Goal: Information Seeking & Learning: Learn about a topic

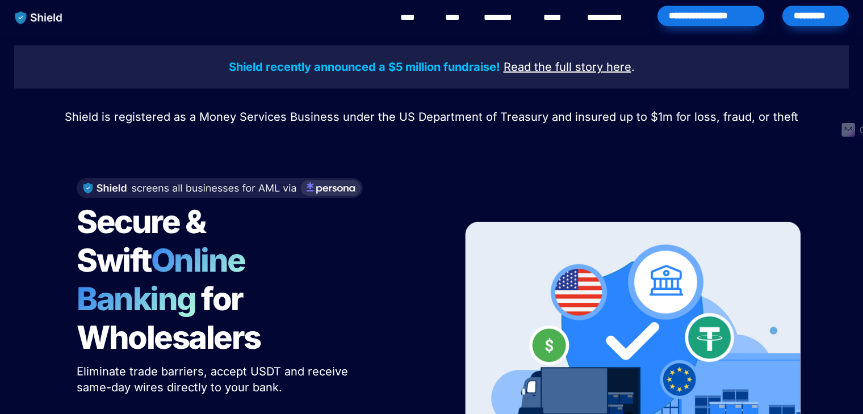
scroll to position [284, 0]
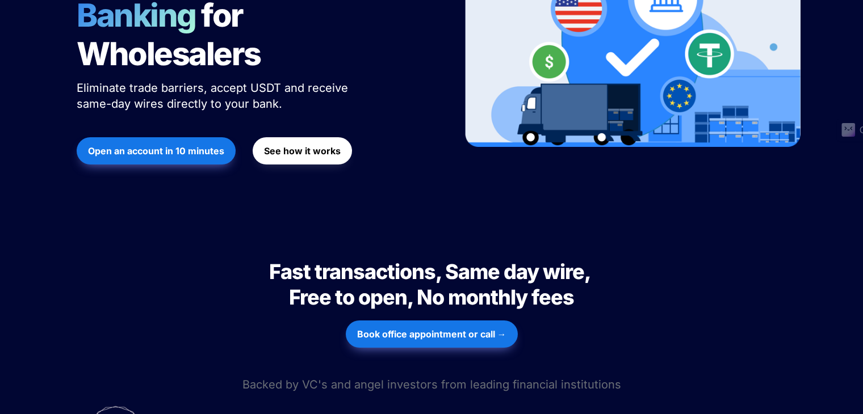
click at [444, 237] on p at bounding box center [431, 246] width 397 height 18
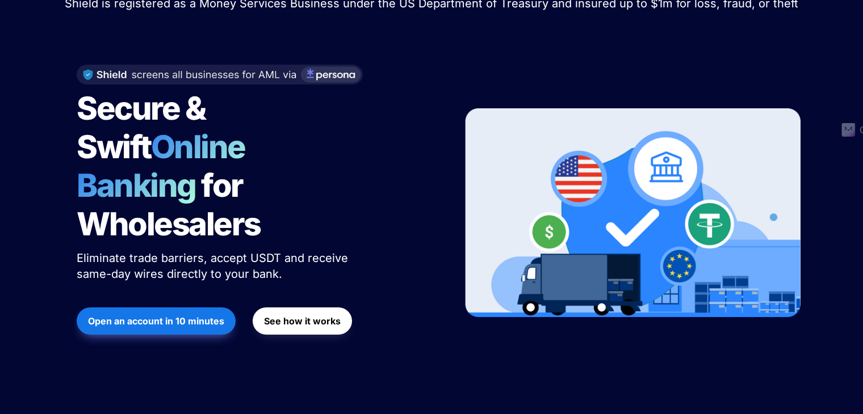
scroll to position [0, 0]
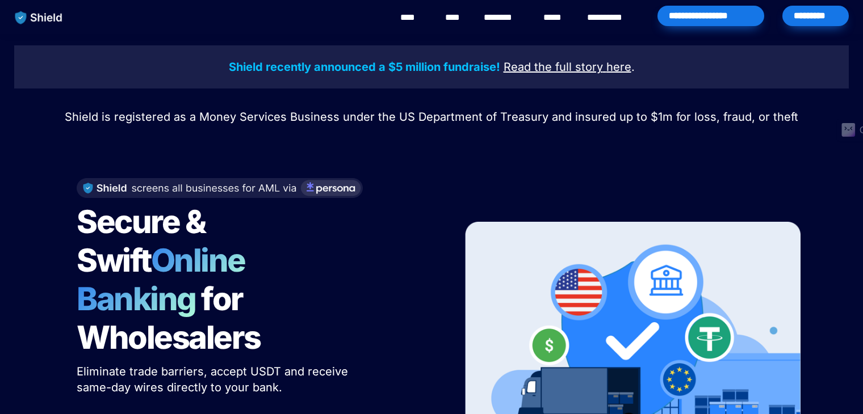
drag, startPoint x: 425, startPoint y: 164, endPoint x: 434, endPoint y: 159, distance: 10.7
click at [425, 164] on div "Secure & Swift Online Banking for Wholesalers Eliminate trade barriers, accept …" at bounding box center [431, 327] width 738 height 342
click at [240, 116] on span "Shield is registered as a Money Services Business under the US Department of Tr…" at bounding box center [431, 117] width 733 height 14
click at [240, 115] on span "Shield is registered as a Money Services Business under the US Department of Tr…" at bounding box center [431, 117] width 733 height 14
click at [240, 112] on span "Shield is registered as a Money Services Business under the US Department of Tr…" at bounding box center [431, 117] width 733 height 14
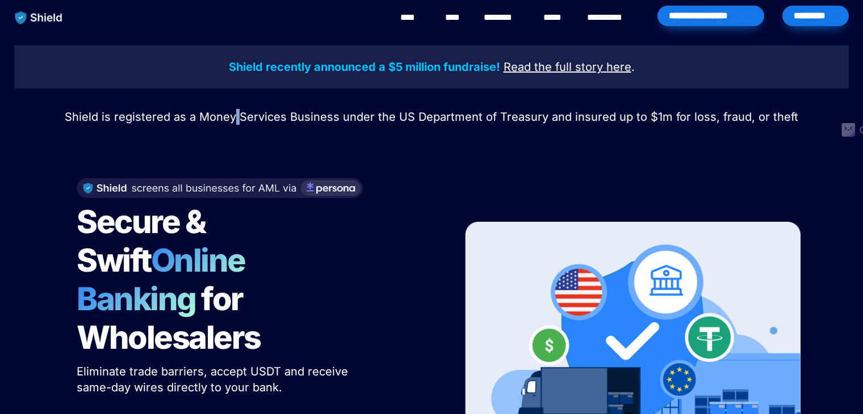
click at [240, 112] on span "Shield is registered as a Money Services Business under the US Department of Tr…" at bounding box center [431, 117] width 733 height 14
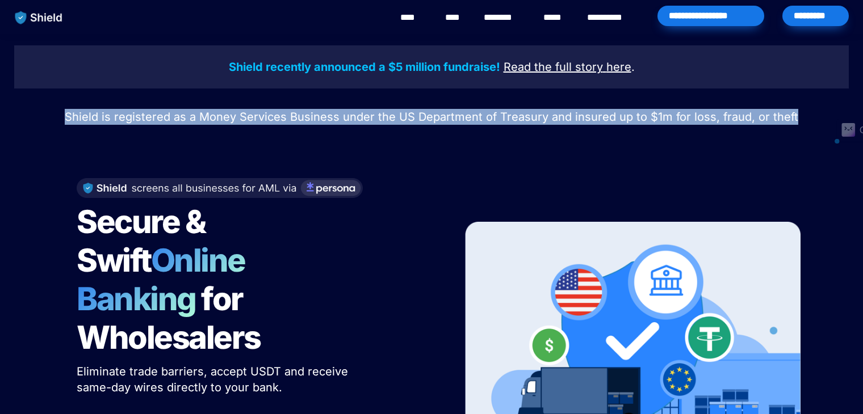
click at [240, 112] on span "Shield is registered as a Money Services Business under the US Department of Tr…" at bounding box center [431, 117] width 733 height 14
click at [232, 94] on div at bounding box center [232, 94] width 0 height 0
click at [259, 122] on span "Shield is registered as a Money Services Business under the US Department of Tr…" at bounding box center [431, 117] width 733 height 14
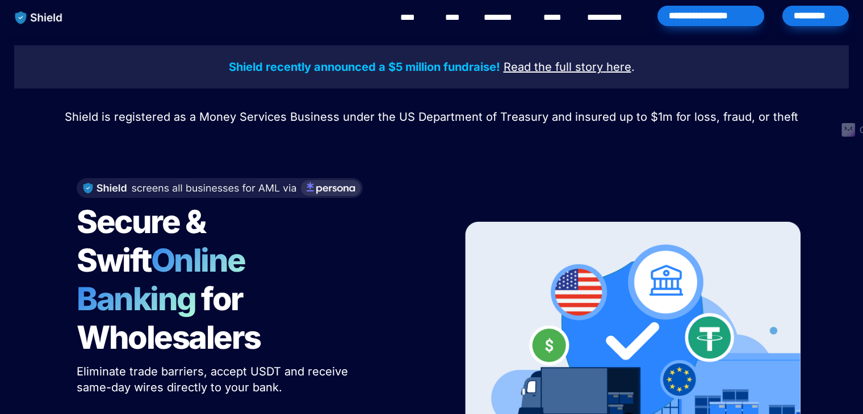
scroll to position [57, 0]
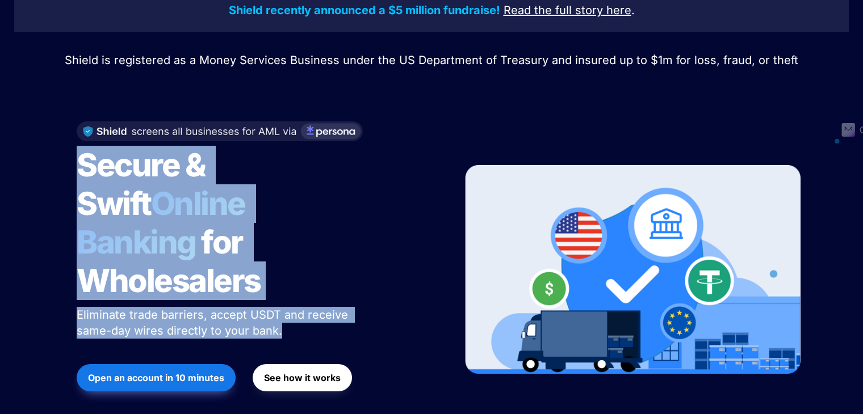
drag, startPoint x: 68, startPoint y: 149, endPoint x: 335, endPoint y: 294, distance: 303.5
click at [335, 294] on div "Secure & Swift Online Banking for Wholesalers Eliminate trade barriers, accept …" at bounding box center [254, 270] width 385 height 320
click at [327, 300] on div at bounding box center [327, 300] width 0 height 0
click at [341, 234] on h1 "Secure & Swift Online Banking for Wholesalers" at bounding box center [219, 222] width 284 height 163
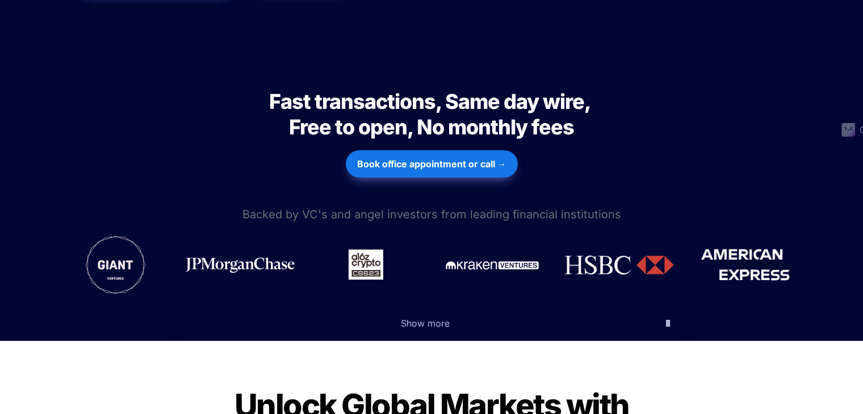
scroll to position [397, 0]
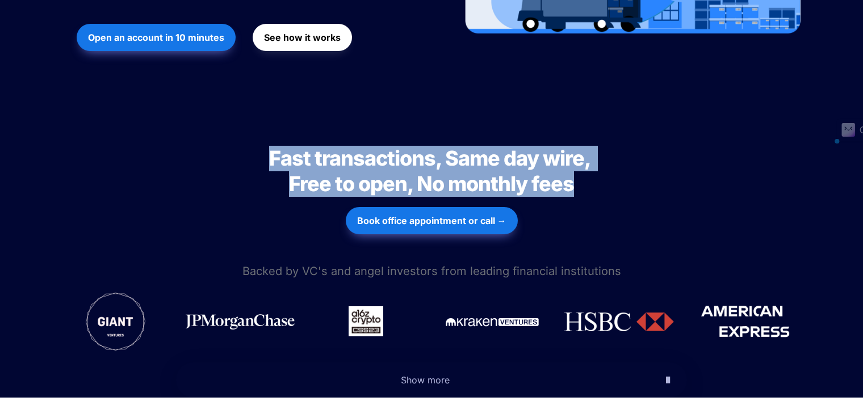
drag, startPoint x: 266, startPoint y: 110, endPoint x: 586, endPoint y: 140, distance: 321.0
click at [586, 141] on h2 "Fast transactions, Same day wire, Free to open, No monthly fees" at bounding box center [431, 171] width 397 height 60
click at [578, 158] on div at bounding box center [578, 158] width 0 height 0
click at [623, 141] on h2 "Fast transactions, Same day wire, Free to open, No monthly fees" at bounding box center [431, 171] width 397 height 60
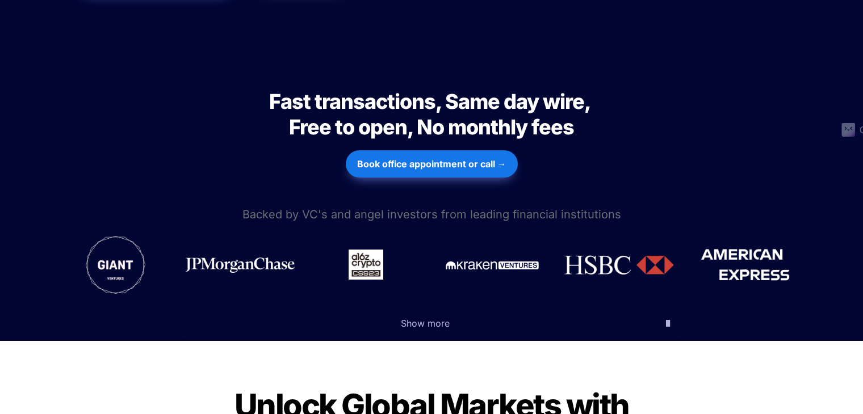
scroll to position [511, 0]
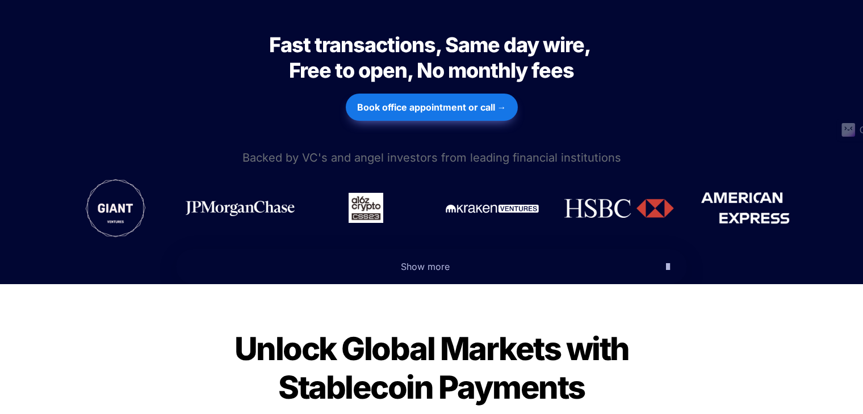
click at [468, 151] on span "Backed by VC's and angel investors from leading financial institutions" at bounding box center [431, 158] width 379 height 14
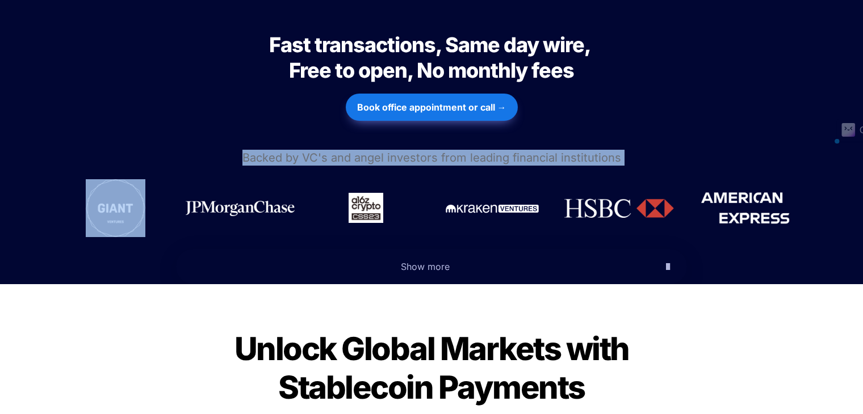
click at [468, 151] on span "Backed by VC's and angel investors from leading financial institutions" at bounding box center [431, 158] width 379 height 14
click at [460, 96] on div at bounding box center [460, 96] width 0 height 0
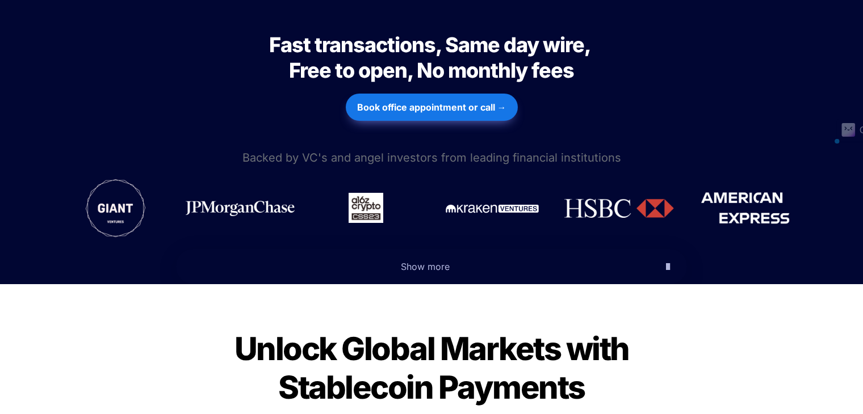
click at [631, 94] on div "Fast transactions, Same day wire, Free to open, No monthly fees Fast transactio…" at bounding box center [431, 72] width 863 height 149
click at [666, 260] on icon "button" at bounding box center [668, 267] width 4 height 14
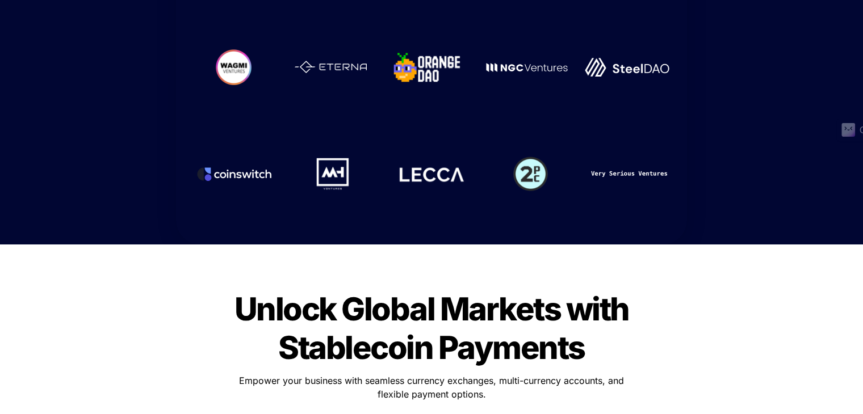
scroll to position [0, 0]
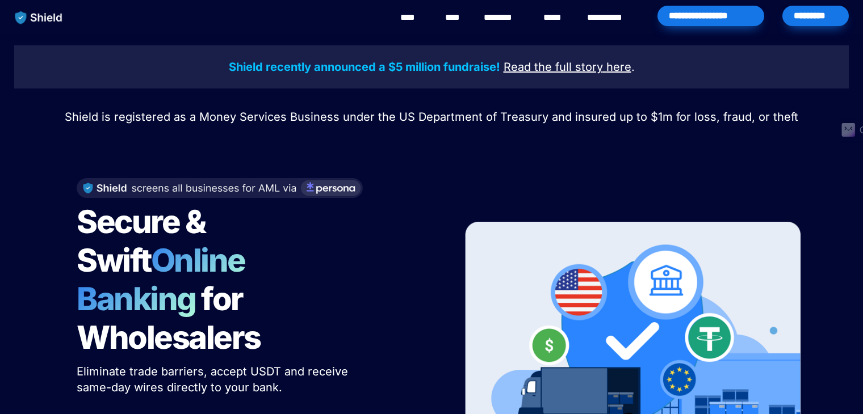
click at [696, 20] on div "**********" at bounding box center [710, 16] width 107 height 20
